Goal: Transaction & Acquisition: Subscribe to service/newsletter

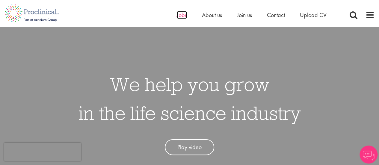
click at [181, 16] on span "Jobs" at bounding box center [182, 15] width 10 height 8
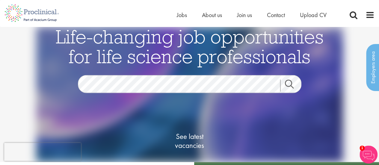
click at [295, 89] on link "Search" at bounding box center [293, 86] width 26 height 12
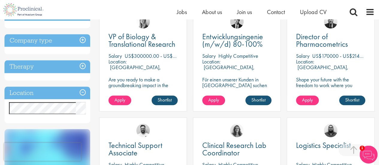
scroll to position [231, 0]
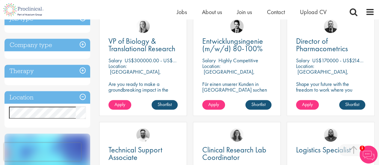
click at [82, 95] on h3 "Location" at bounding box center [47, 97] width 86 height 13
click at [81, 21] on h3 "Job type" at bounding box center [47, 18] width 86 height 13
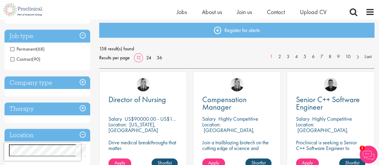
scroll to position [72, 0]
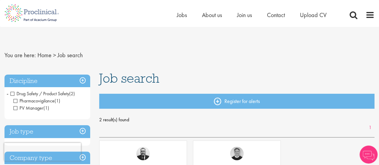
click at [14, 93] on span "Drug Safety / Product Safety" at bounding box center [39, 93] width 59 height 6
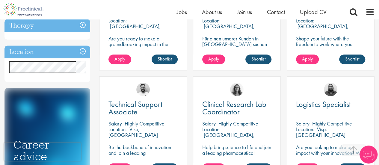
scroll to position [279, 0]
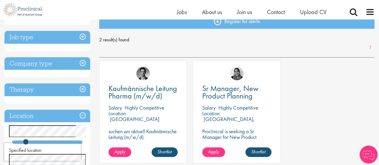
scroll to position [73, 0]
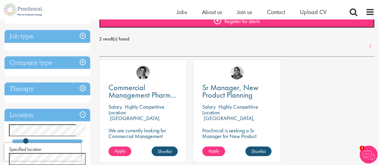
click at [182, 27] on link "Register for alerts" at bounding box center [236, 20] width 275 height 15
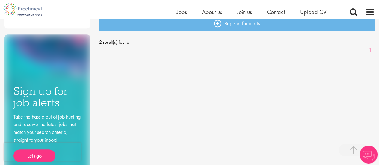
scroll to position [238, 0]
